Goal: Task Accomplishment & Management: Manage account settings

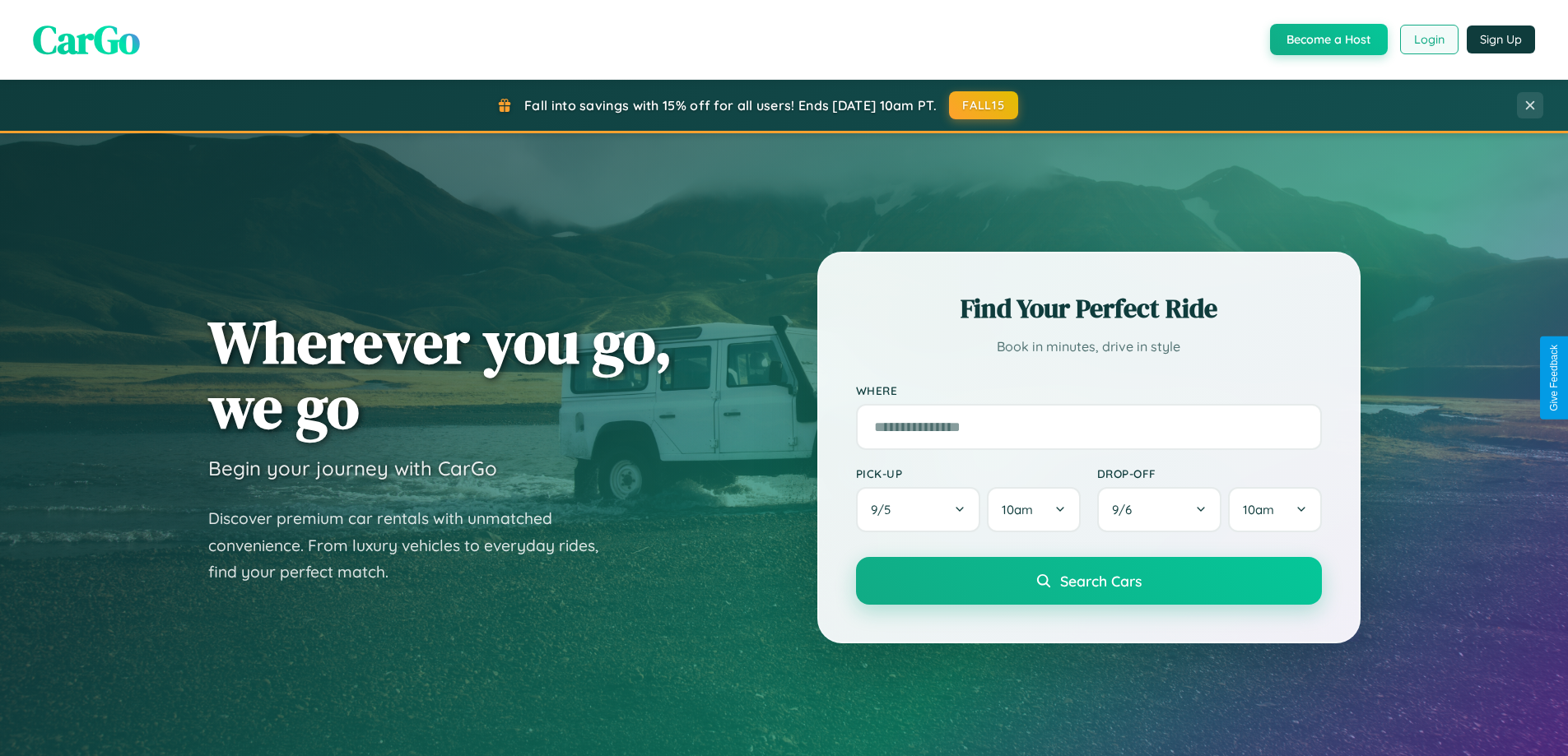
click at [1428, 39] on button "Login" at bounding box center [1428, 39] width 58 height 30
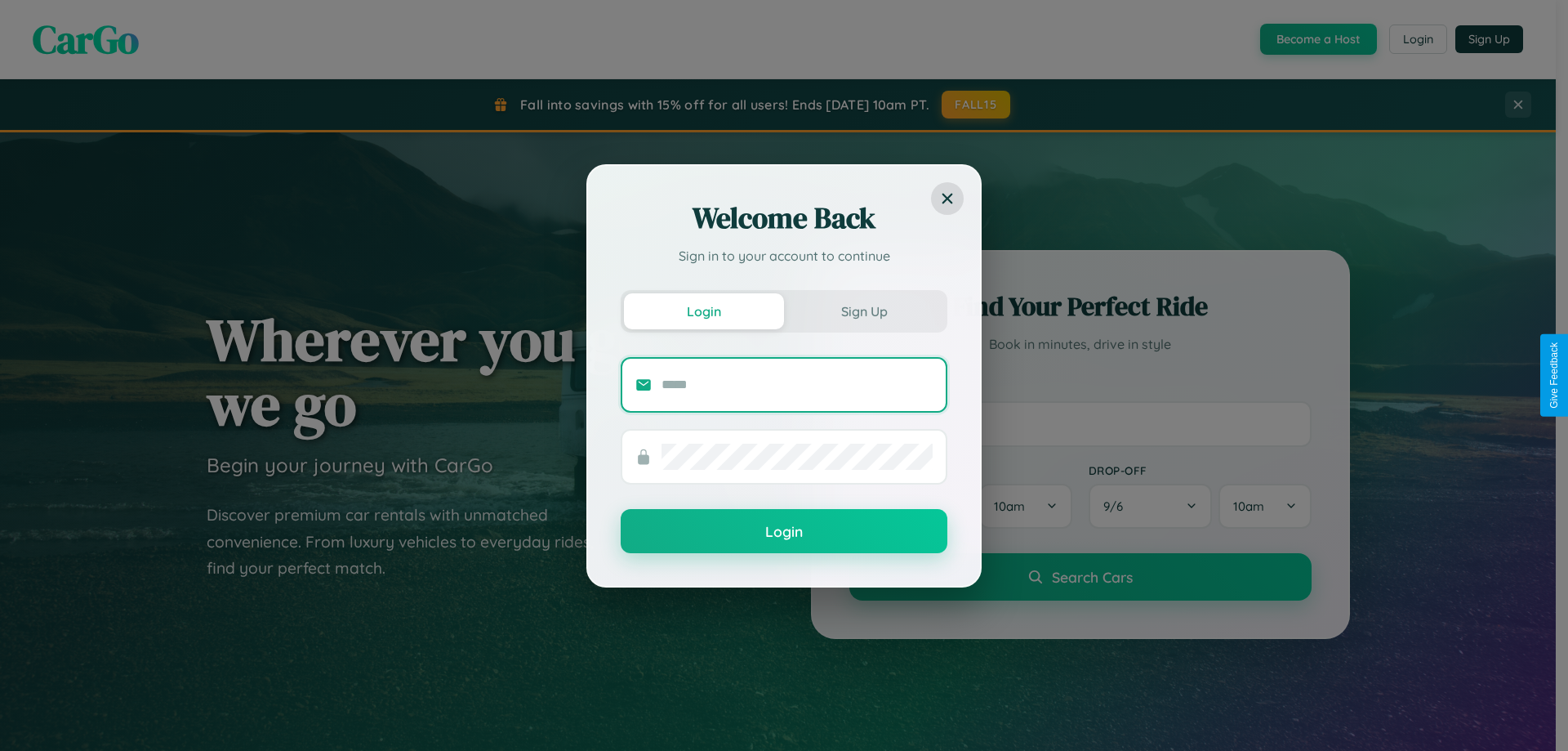
click at [797, 384] on input "text" at bounding box center [797, 385] width 271 height 26
type input "**********"
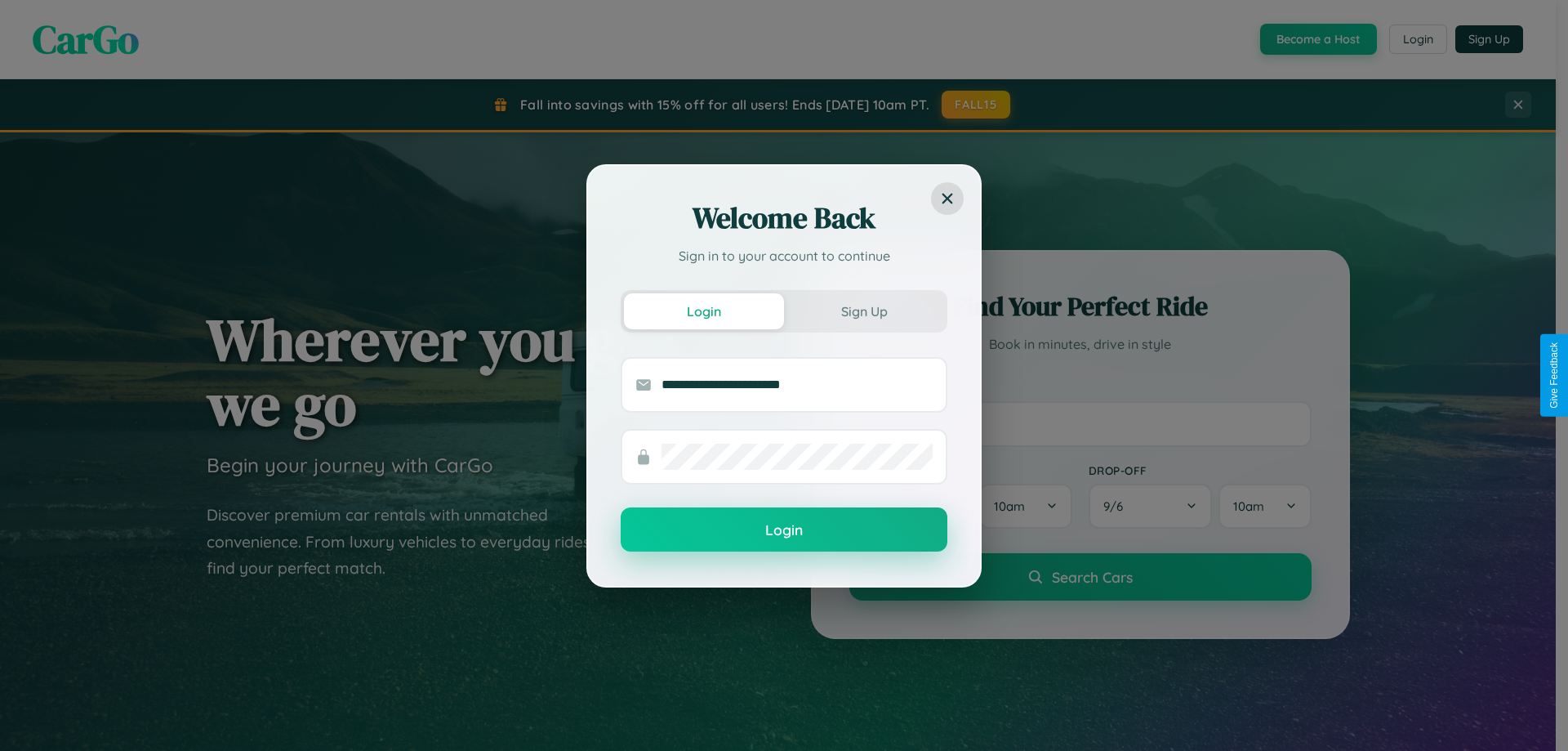
click at [784, 531] on button "Login" at bounding box center [784, 529] width 327 height 44
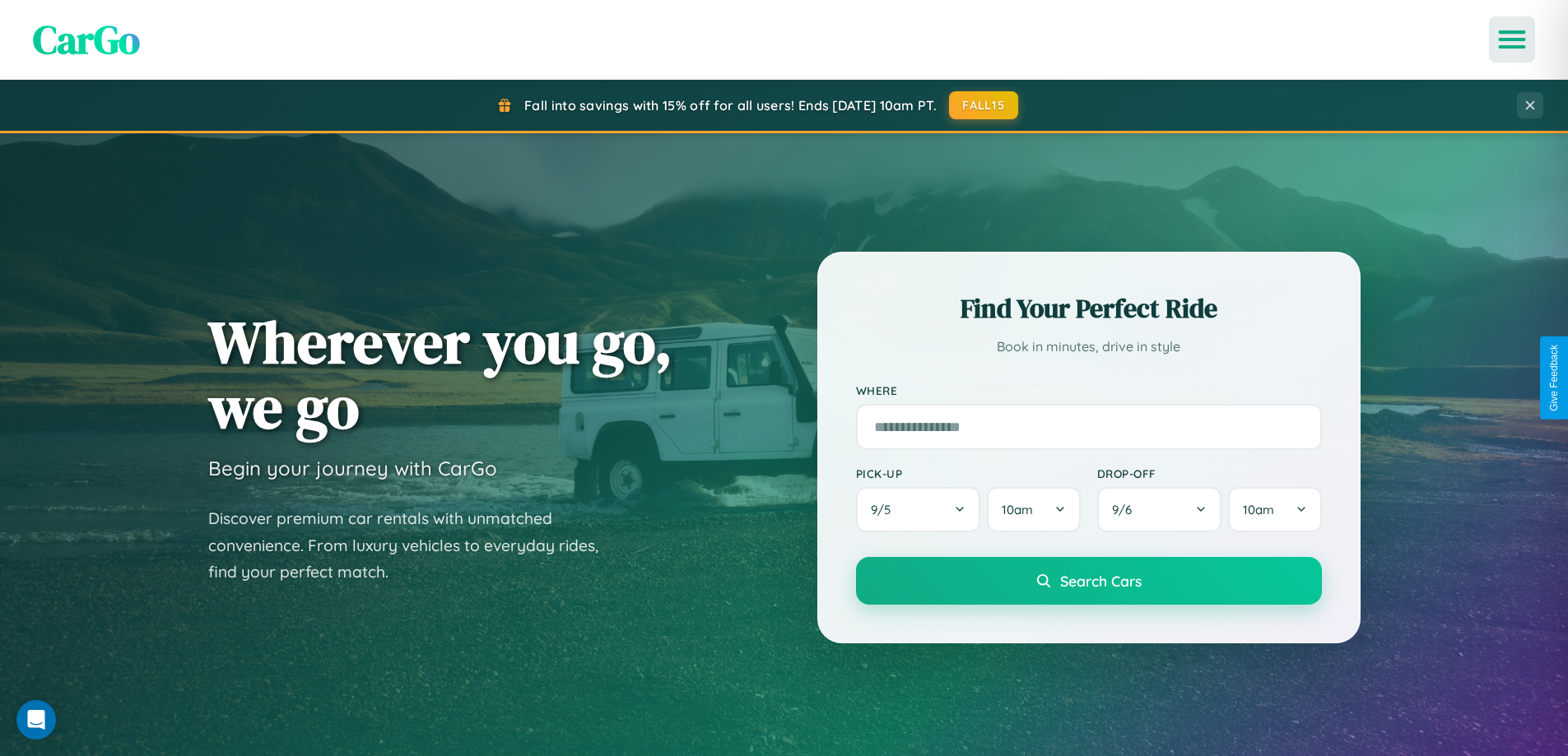
click at [1512, 39] on icon "Open menu" at bounding box center [1512, 39] width 24 height 15
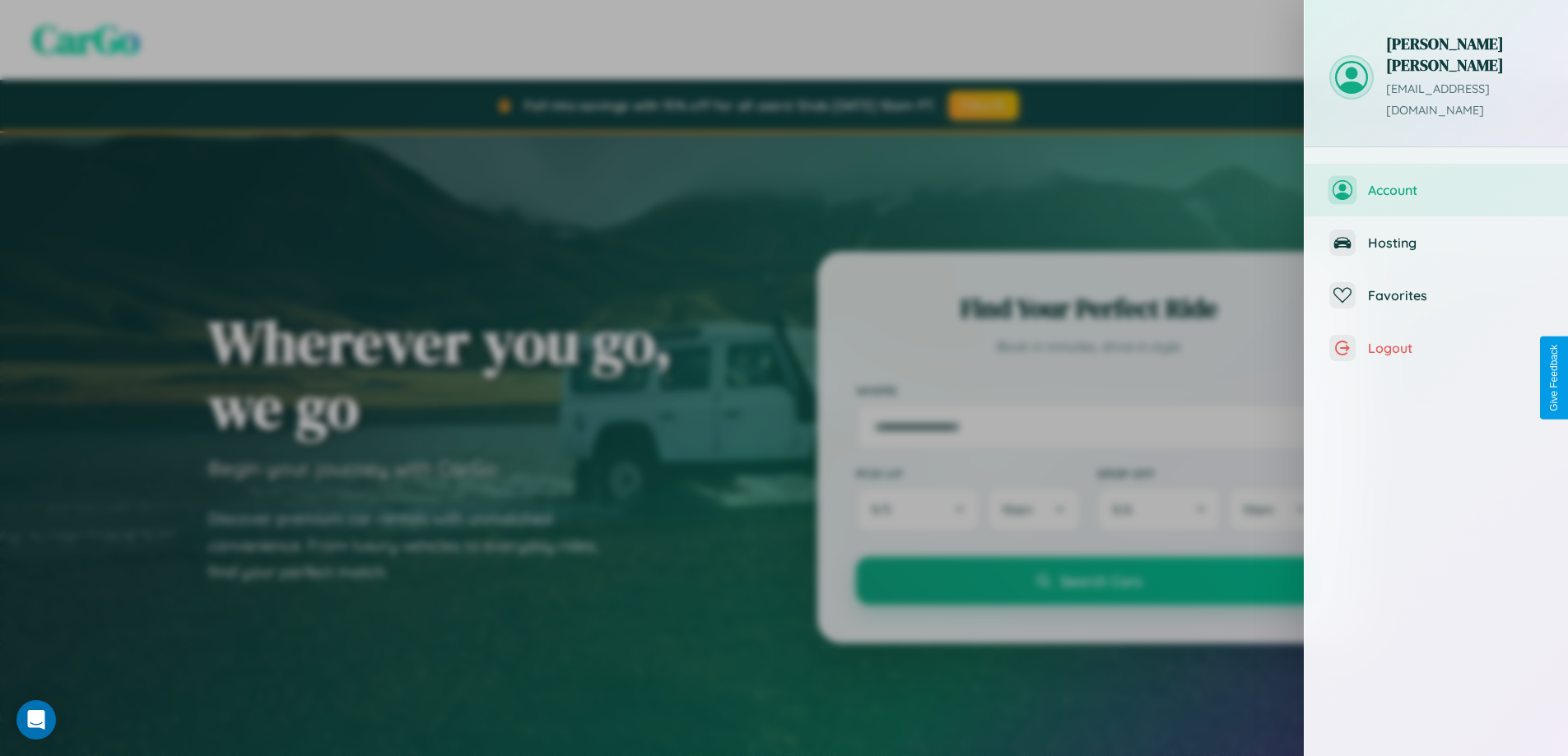
click at [1436, 181] on span "Account" at bounding box center [1456, 189] width 176 height 17
